Goal: Use online tool/utility: Utilize a website feature to perform a specific function

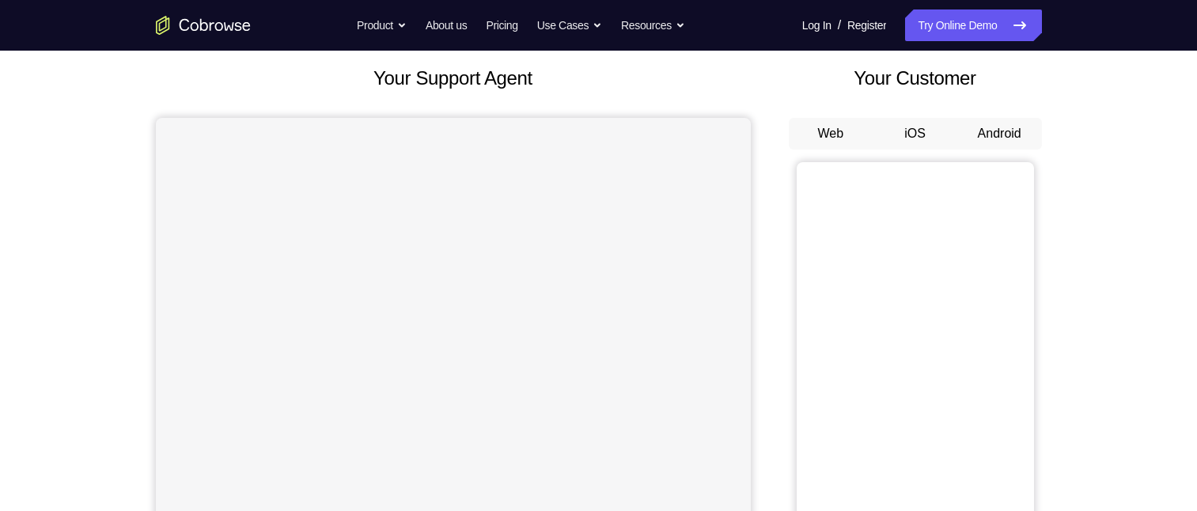
scroll to position [89, 0]
click at [990, 127] on button "Android" at bounding box center [999, 133] width 85 height 32
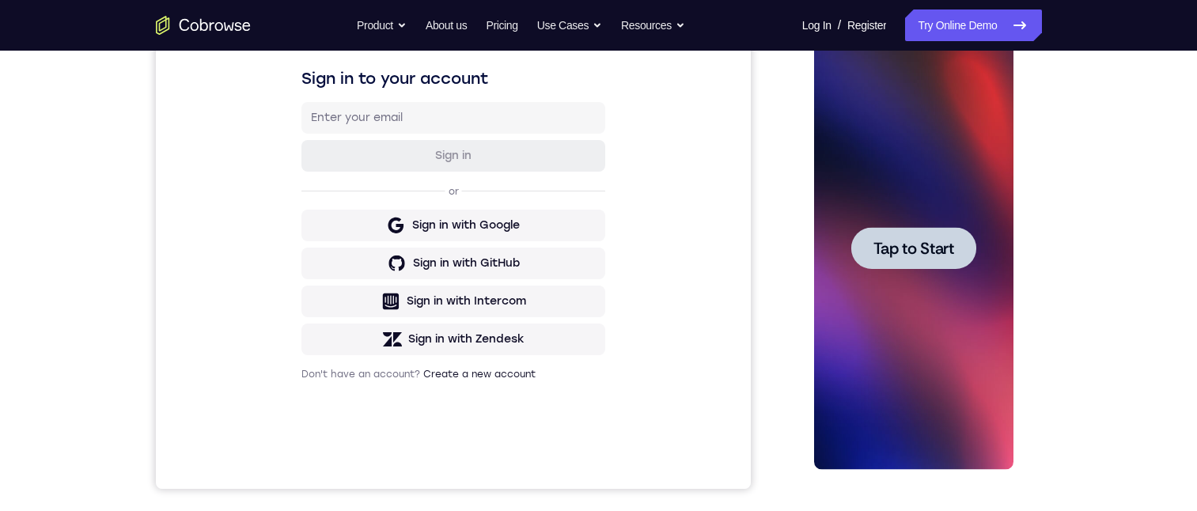
scroll to position [0, 0]
click at [893, 252] on span "Tap to Start" at bounding box center [913, 248] width 81 height 16
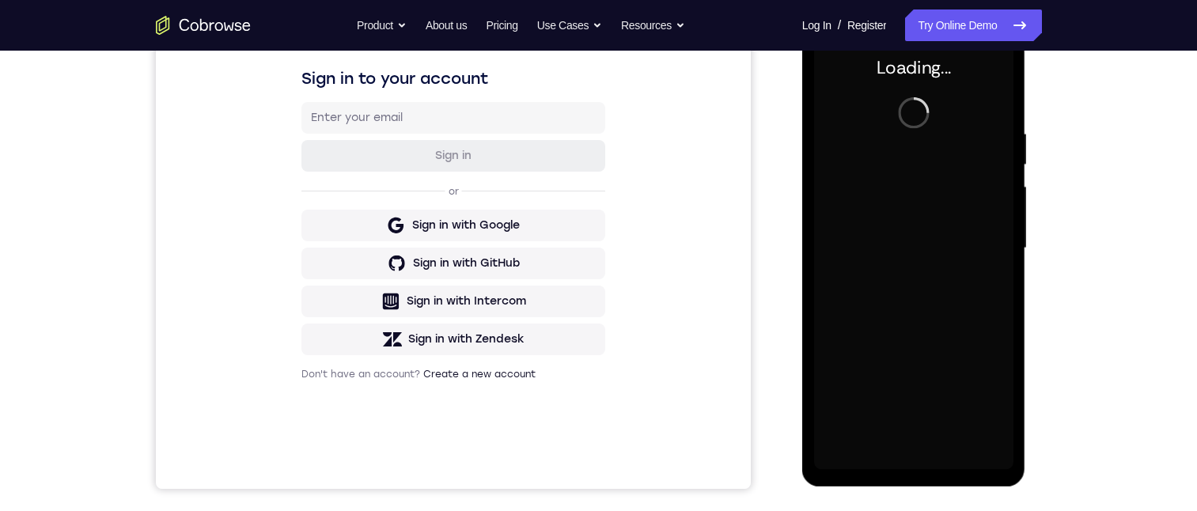
click at [895, 250] on div at bounding box center [913, 248] width 199 height 443
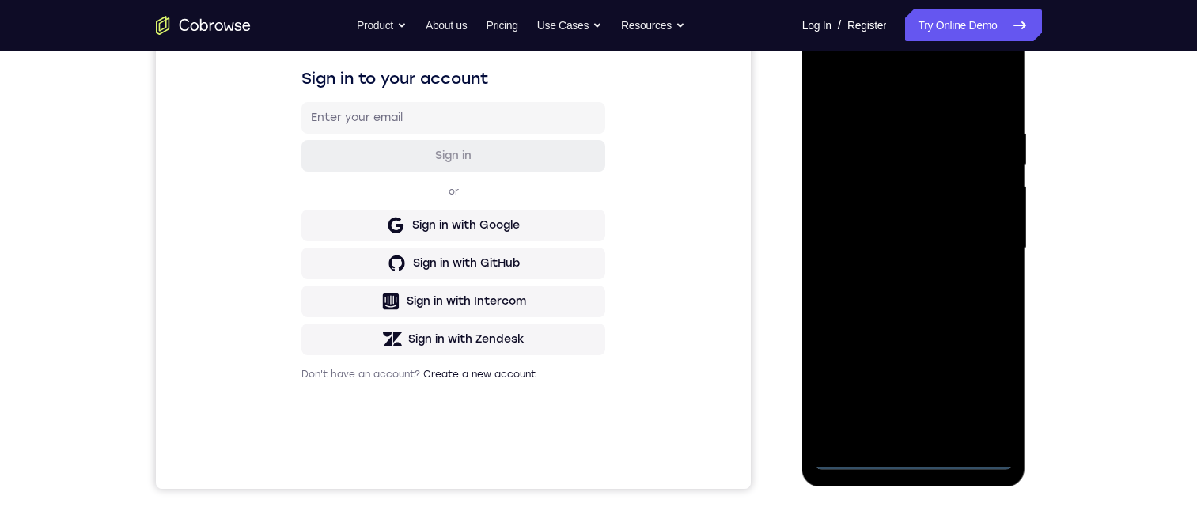
click at [912, 460] on div at bounding box center [913, 248] width 199 height 443
click at [985, 388] on div at bounding box center [913, 248] width 199 height 443
click at [862, 91] on div at bounding box center [913, 248] width 199 height 443
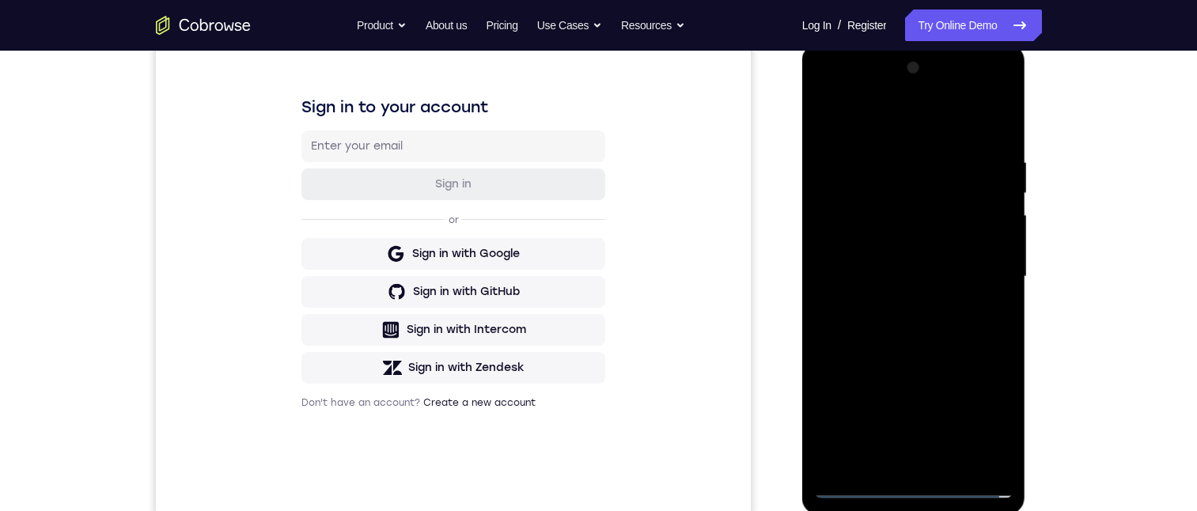
click at [978, 271] on div at bounding box center [913, 276] width 199 height 443
click at [894, 301] on div at bounding box center [913, 276] width 199 height 443
click at [894, 260] on div at bounding box center [913, 276] width 199 height 443
click at [886, 244] on div at bounding box center [913, 276] width 199 height 443
click at [911, 274] on div at bounding box center [913, 276] width 199 height 443
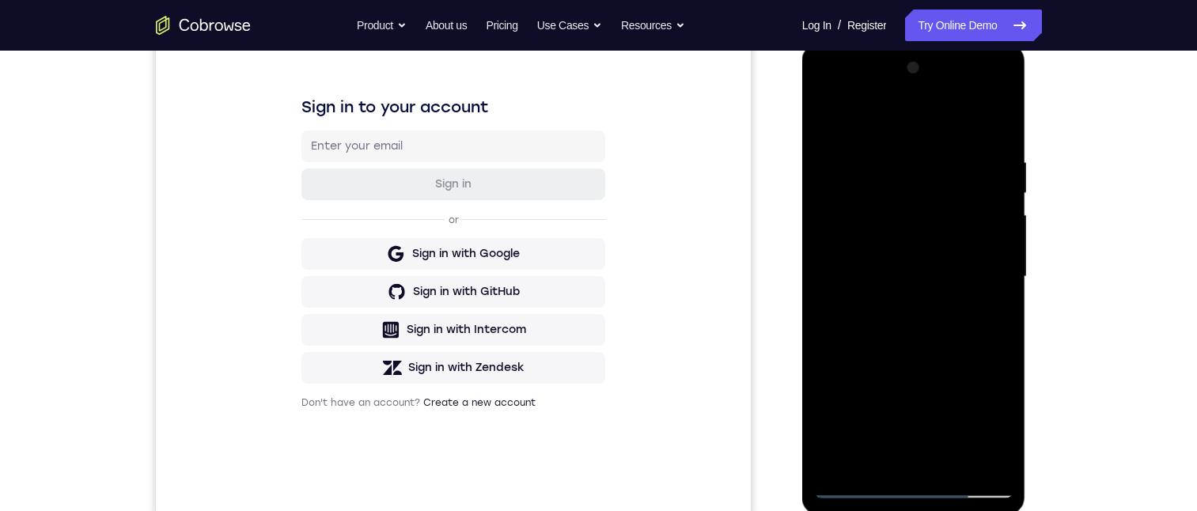
click at [920, 345] on div at bounding box center [913, 276] width 199 height 443
click at [981, 124] on div at bounding box center [913, 276] width 199 height 443
click at [902, 151] on div at bounding box center [913, 276] width 199 height 443
click at [997, 265] on div at bounding box center [913, 276] width 199 height 443
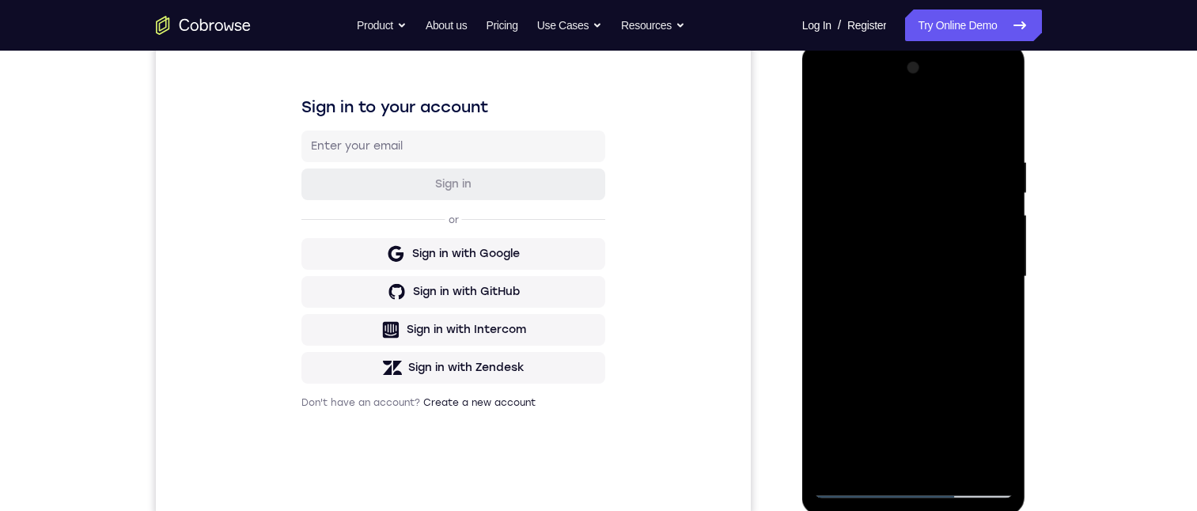
click at [997, 265] on div at bounding box center [913, 276] width 199 height 443
click at [993, 246] on div at bounding box center [913, 276] width 199 height 443
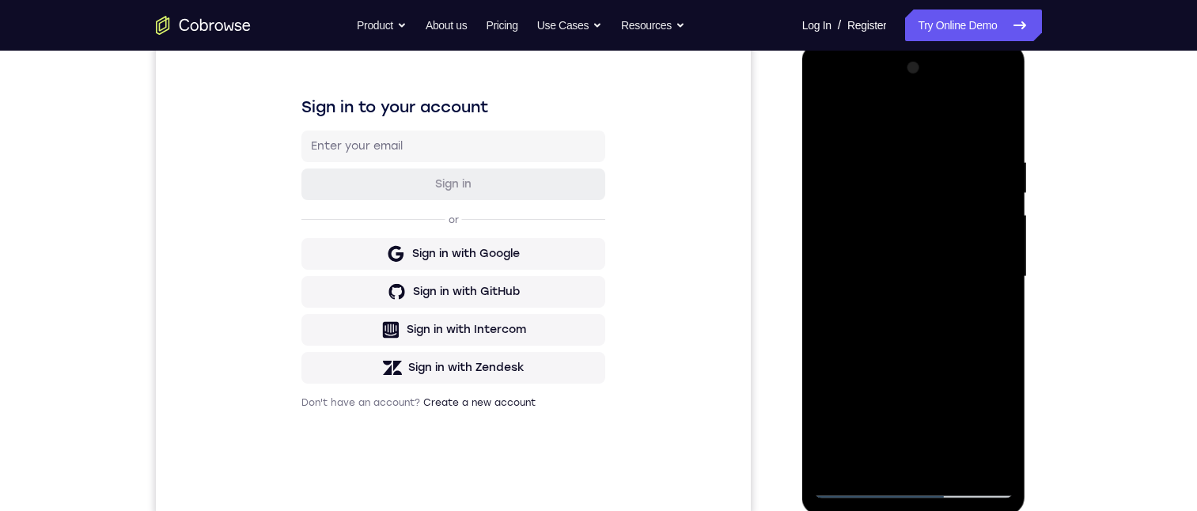
click at [993, 246] on div at bounding box center [913, 276] width 199 height 443
click at [830, 280] on div at bounding box center [913, 276] width 199 height 443
